Goal: Browse casually: Explore the website without a specific task or goal

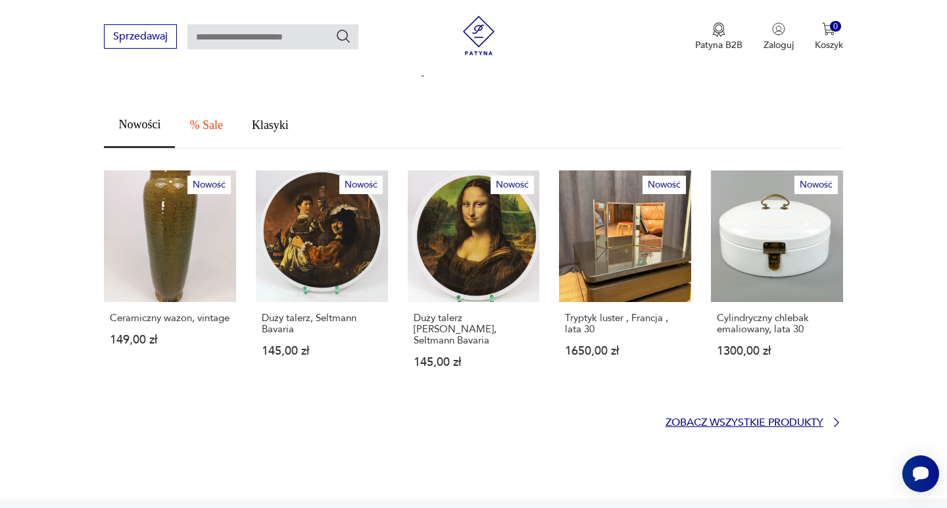
click at [720, 418] on p "Zobacz wszystkie produkty" at bounding box center [745, 422] width 158 height 9
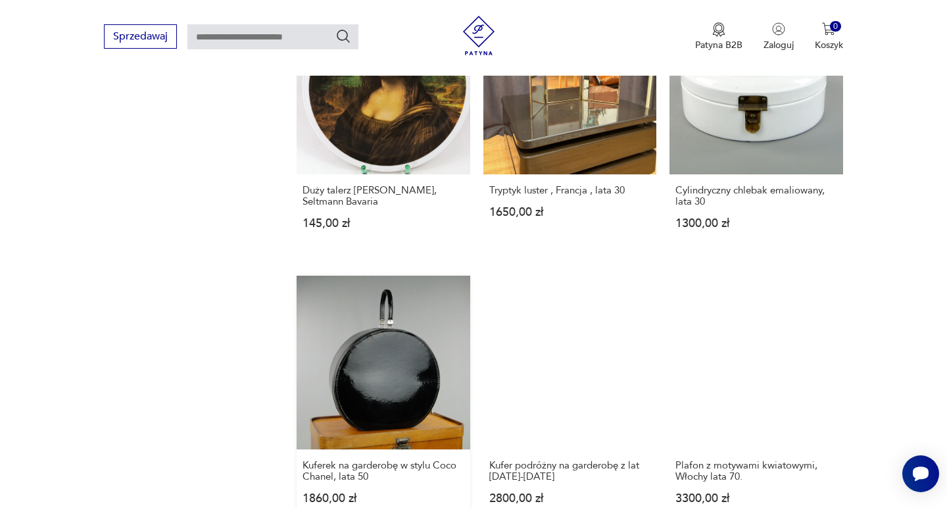
scroll to position [992, 0]
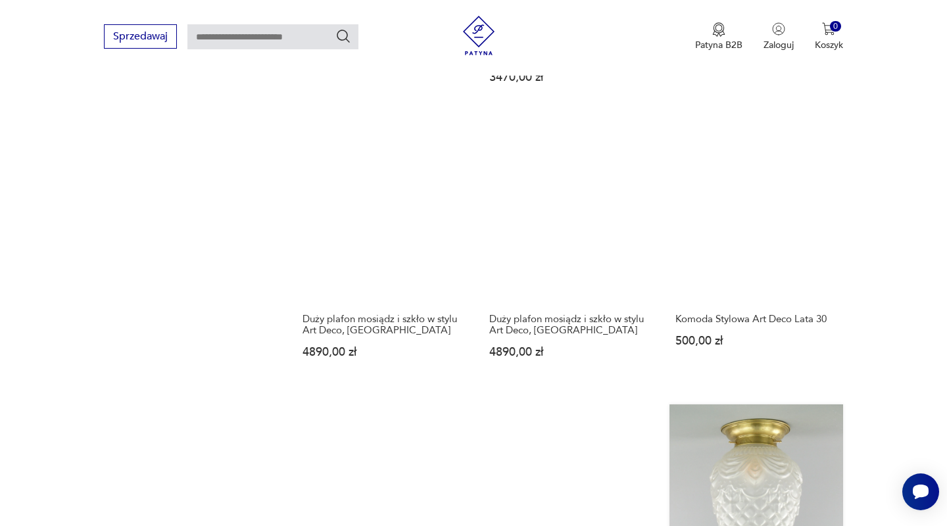
scroll to position [1302, 0]
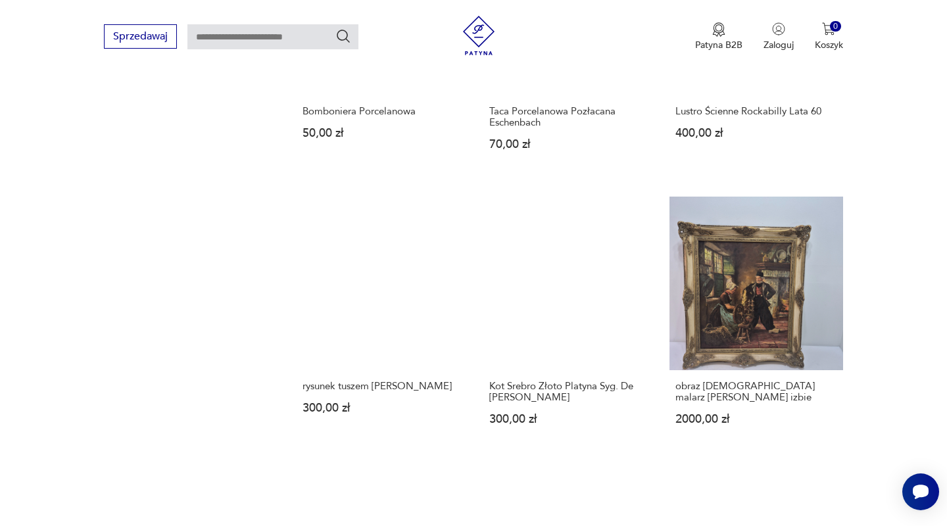
scroll to position [1088, 0]
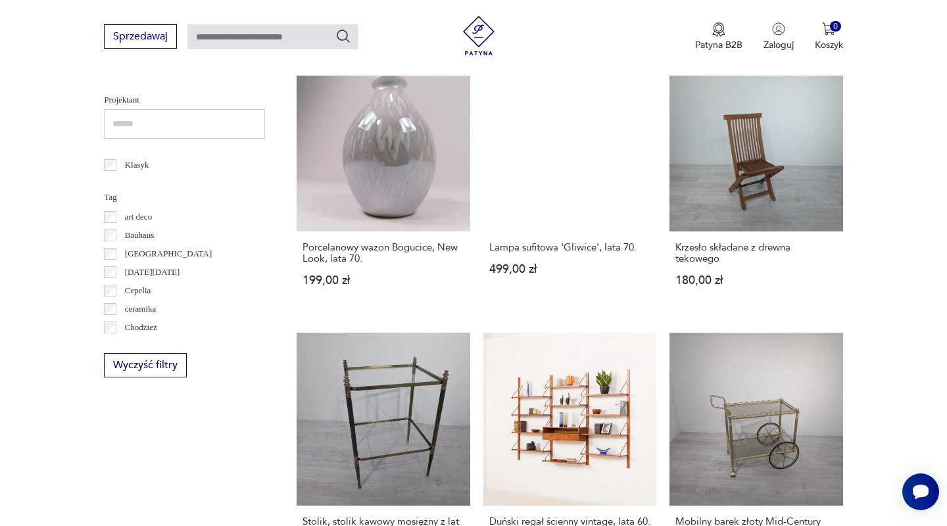
scroll to position [641, 0]
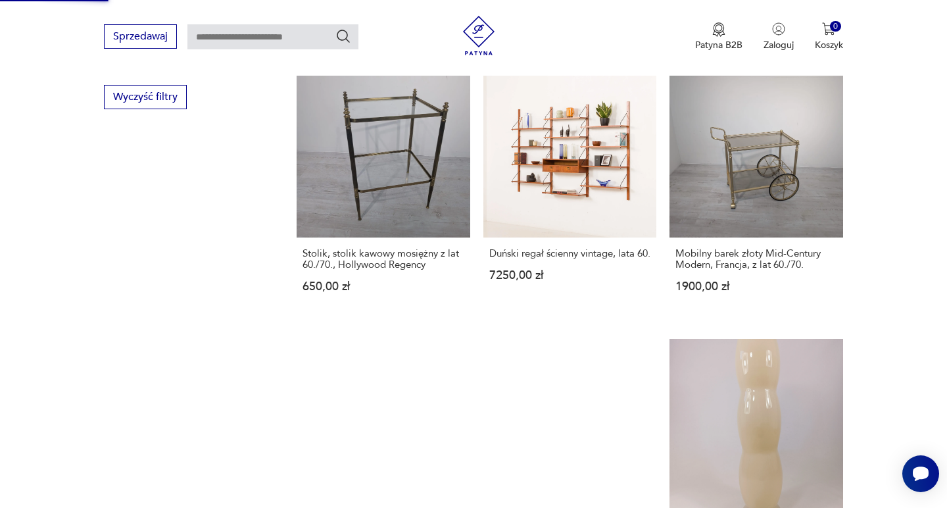
scroll to position [1104, 0]
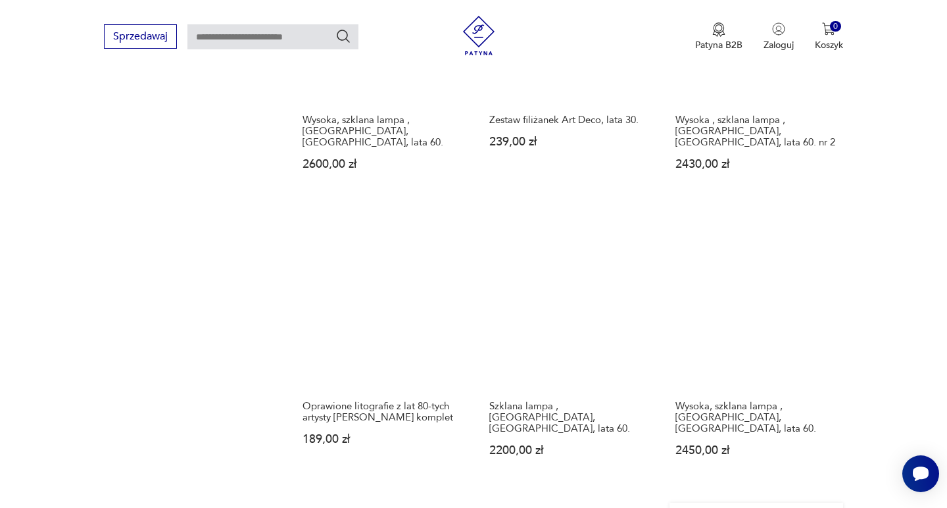
scroll to position [1145, 0]
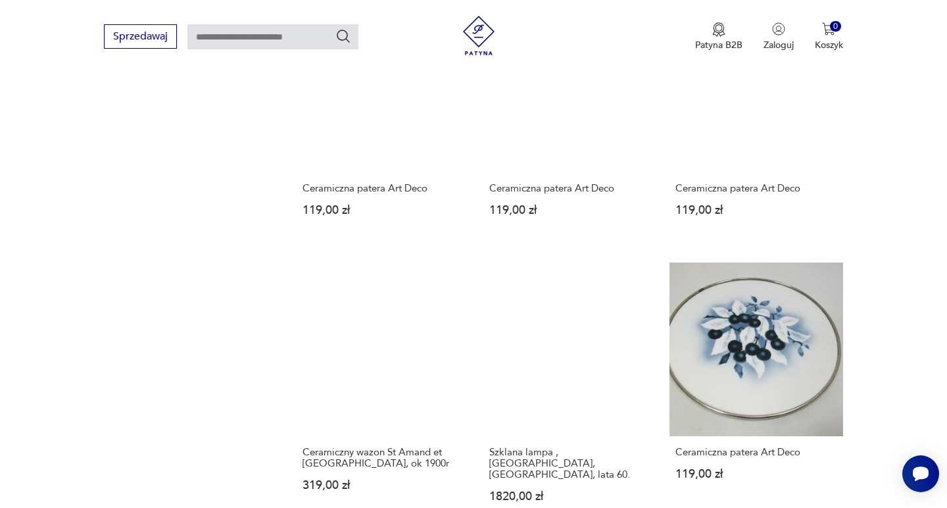
scroll to position [1040, 0]
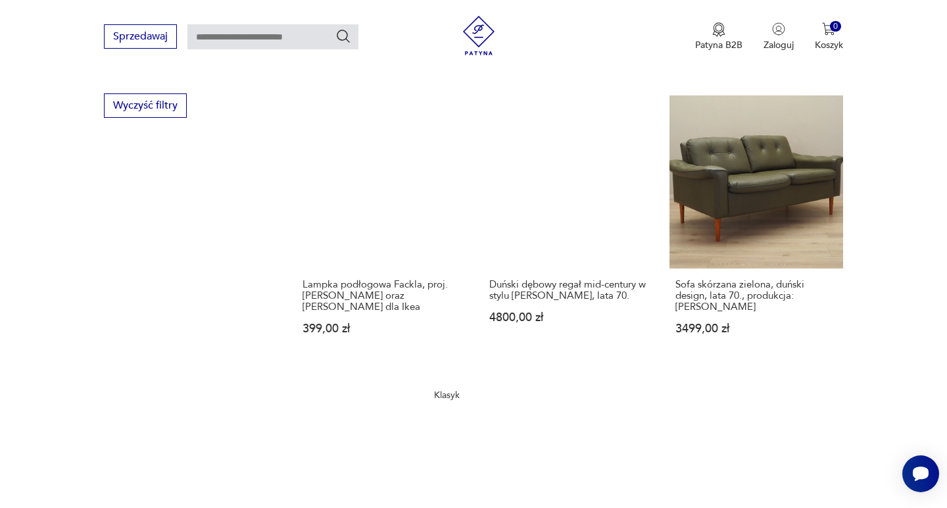
scroll to position [1004, 0]
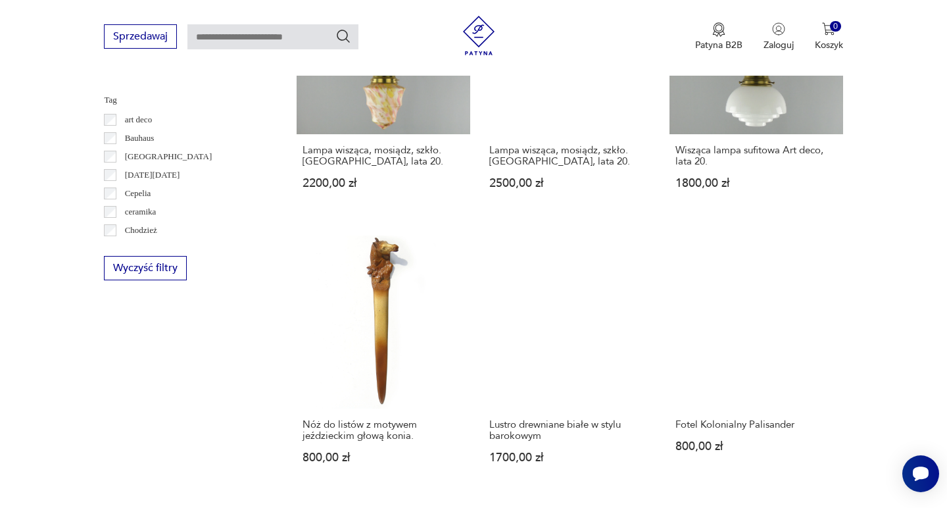
scroll to position [949, 0]
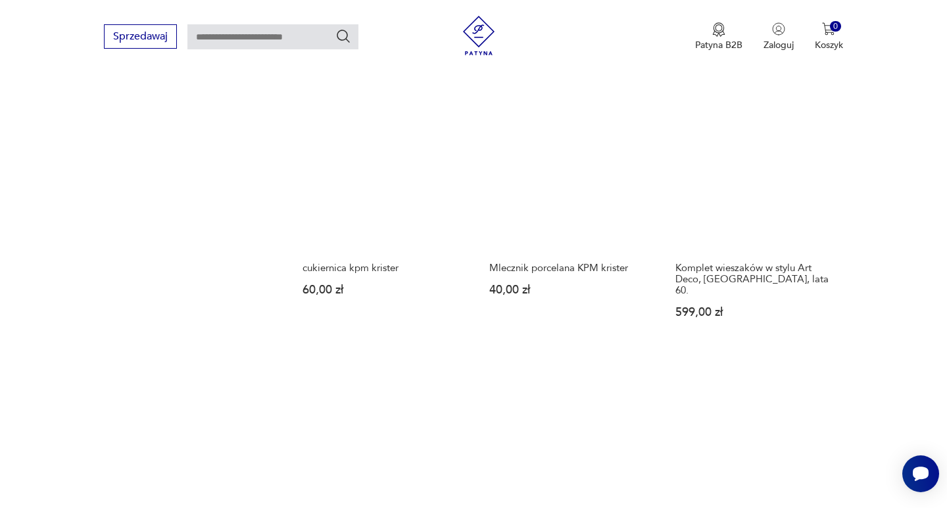
scroll to position [1236, 0]
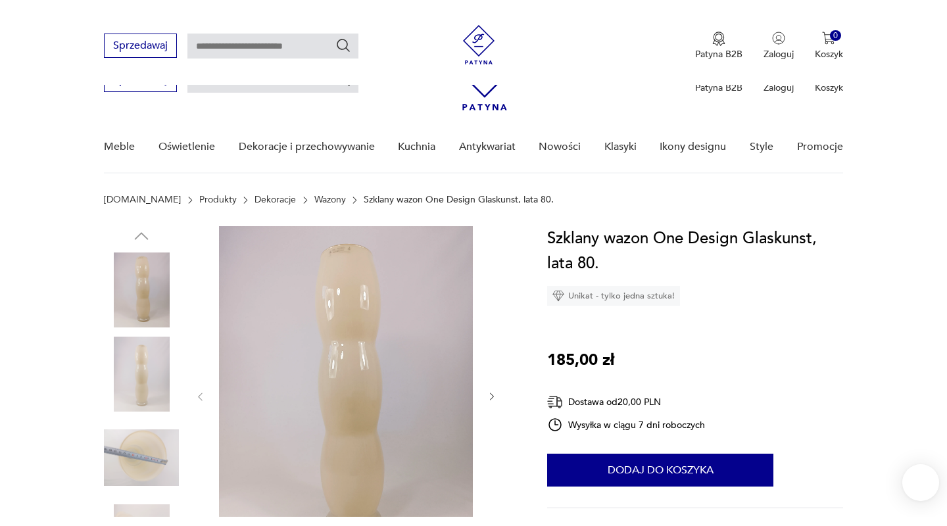
scroll to position [129, 0]
